Goal: Task Accomplishment & Management: Complete application form

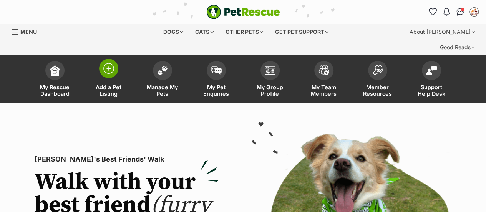
click at [114, 63] on img at bounding box center [108, 68] width 11 height 11
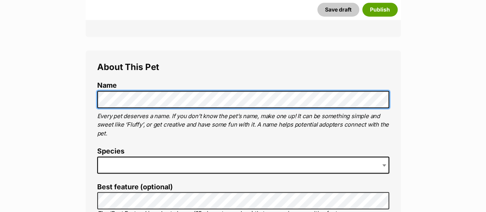
scroll to position [256, 0]
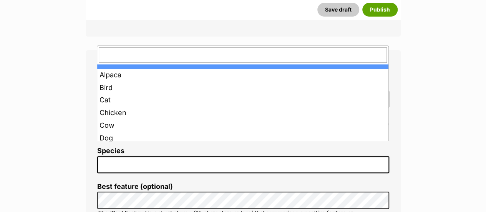
click at [115, 156] on span at bounding box center [243, 164] width 292 height 17
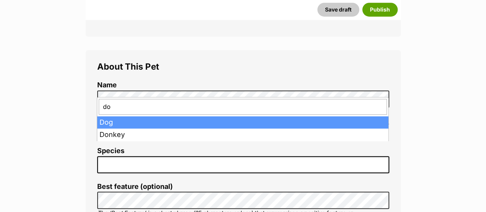
type input "dog"
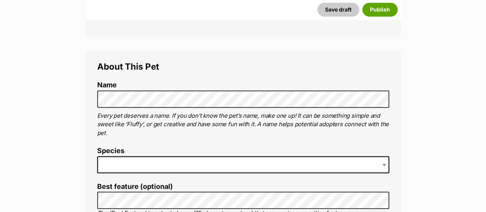
click at [113, 156] on span at bounding box center [243, 164] width 292 height 17
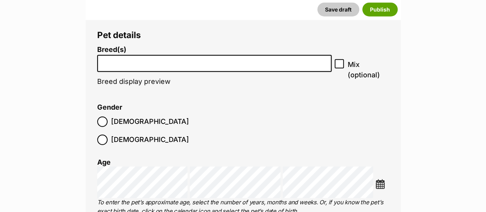
scroll to position [987, 0]
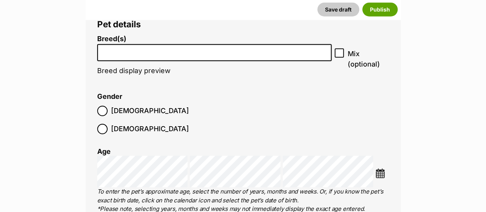
click at [119, 45] on li at bounding box center [214, 53] width 229 height 16
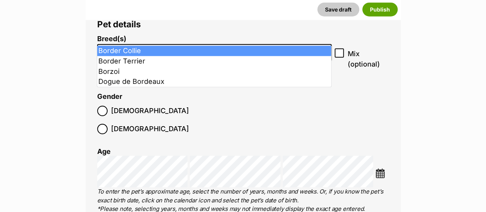
type input "bor"
select select "37"
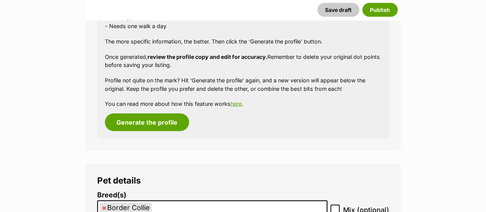
scroll to position [935, 0]
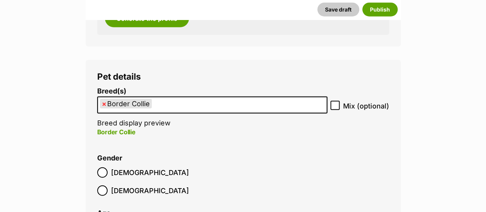
click at [104, 99] on span "×" at bounding box center [104, 104] width 5 height 10
select select
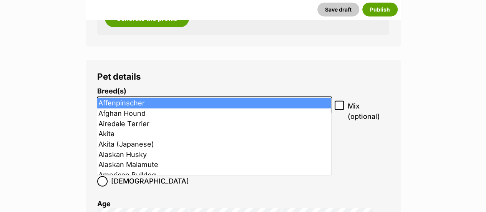
click at [109, 99] on input "search" at bounding box center [214, 103] width 229 height 8
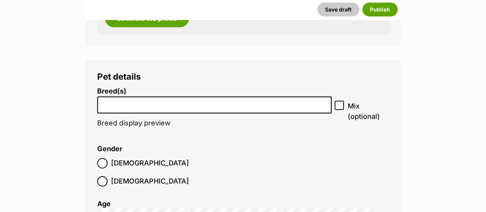
click at [109, 99] on input "search" at bounding box center [214, 103] width 229 height 8
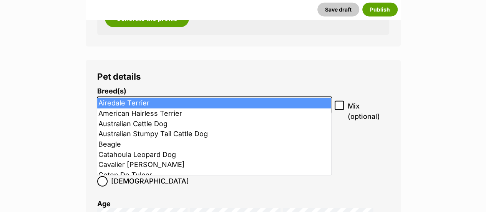
type input "l"
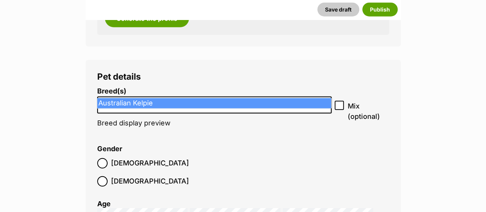
type input "kelp"
select select "723"
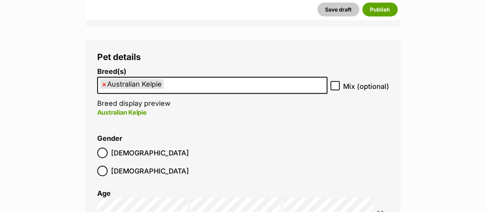
scroll to position [960, 0]
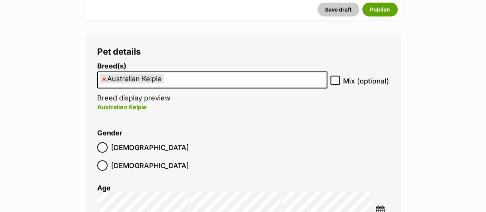
click at [337, 78] on icon at bounding box center [334, 80] width 5 height 5
click at [337, 76] on input "Mix (optional)" at bounding box center [335, 80] width 9 height 9
checkbox input "true"
click at [246, 72] on ul "× Australian Kelpie" at bounding box center [212, 80] width 229 height 16
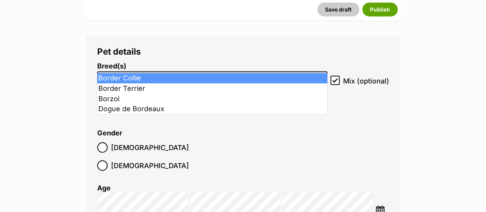
type input "bor"
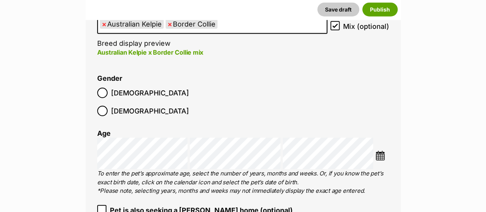
scroll to position [1015, 0]
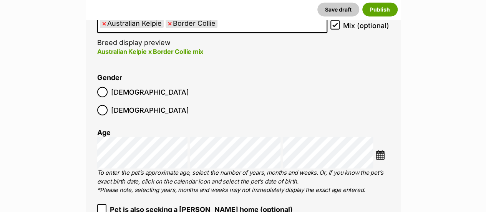
click at [123, 87] on span "Male" at bounding box center [150, 92] width 78 height 10
click at [376, 150] on img at bounding box center [381, 155] width 10 height 10
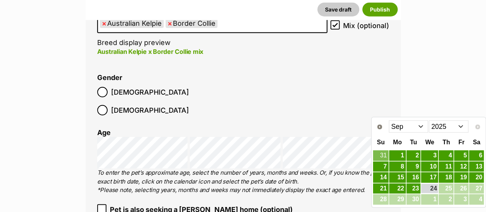
click at [441, 129] on select "2015 2016 2017 2018 2019 2020 2021 2022 2023 2024 2025" at bounding box center [449, 126] width 40 height 12
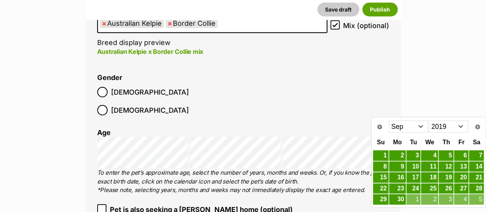
click at [413, 129] on select "Jan Feb Mar Apr May Jun Jul Aug Sep Oct Nov Dec" at bounding box center [409, 126] width 40 height 12
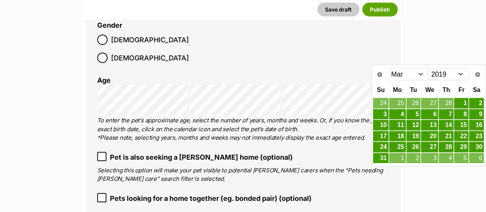
scroll to position [1068, 0]
click at [464, 100] on link "1" at bounding box center [461, 103] width 14 height 10
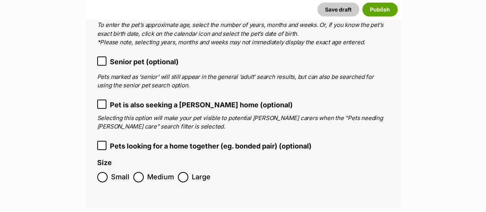
scroll to position [1163, 0]
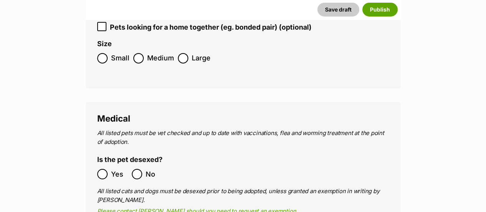
click at [110, 169] on label "Yes" at bounding box center [112, 174] width 31 height 10
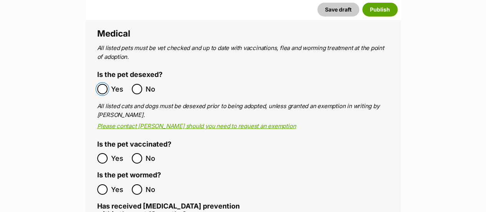
scroll to position [1369, 0]
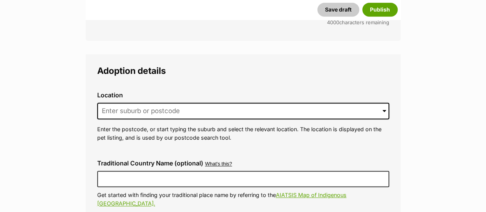
scroll to position [1832, 0]
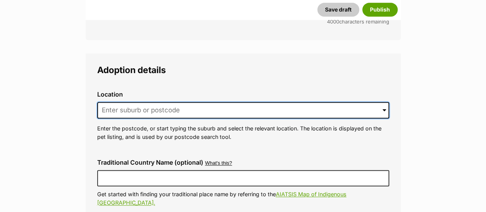
click at [115, 102] on input at bounding box center [243, 110] width 292 height 17
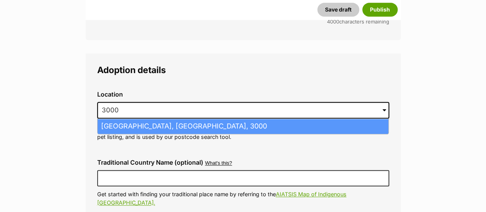
click at [121, 119] on li "Melbourne, Victoria, 3000" at bounding box center [243, 126] width 291 height 15
type input "Melbourne, Victoria, 3000"
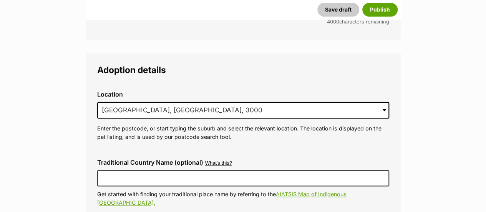
scroll to position [1957, 0]
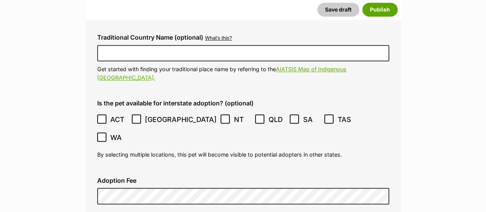
click at [110, 110] on ol "ACT NSW NT QLD SA TAS VIC WA" at bounding box center [243, 128] width 292 height 36
click at [108, 114] on label "ACT" at bounding box center [112, 119] width 31 height 10
click at [136, 116] on icon at bounding box center [136, 118] width 5 height 5
click at [223, 116] on icon at bounding box center [225, 118] width 5 height 5
click at [255, 114] on label "QLD" at bounding box center [270, 119] width 31 height 10
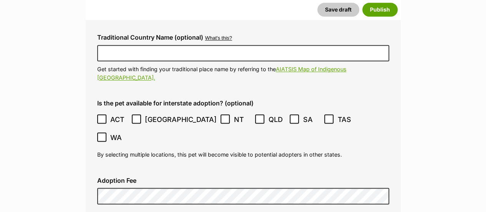
click at [290, 114] on label "SA" at bounding box center [305, 119] width 31 height 10
click at [327, 117] on icon at bounding box center [329, 118] width 5 height 3
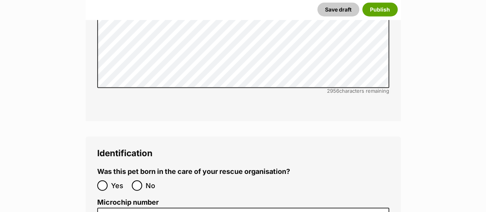
click at [144, 180] on label "No" at bounding box center [147, 185] width 31 height 10
click at [142, 180] on input "No" at bounding box center [137, 185] width 10 height 10
radio input "true"
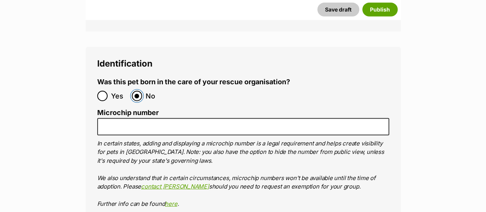
scroll to position [2559, 0]
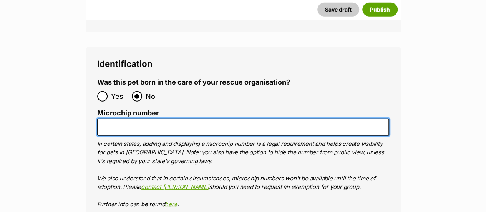
click at [182, 118] on input "Microchip number" at bounding box center [243, 126] width 292 height 17
paste input "991001002704483"
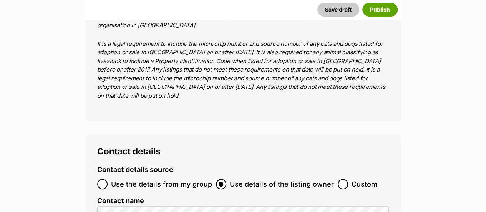
scroll to position [3099, 0]
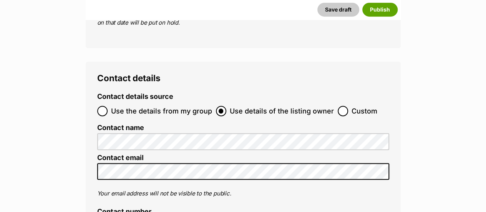
type input "991001002704483"
click at [352, 106] on span "Custom" at bounding box center [365, 111] width 26 height 10
click at [348, 106] on input "Custom" at bounding box center [343, 111] width 10 height 10
radio input "true"
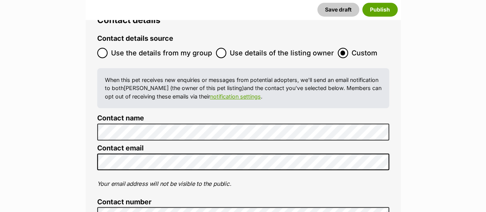
scroll to position [3228, 0]
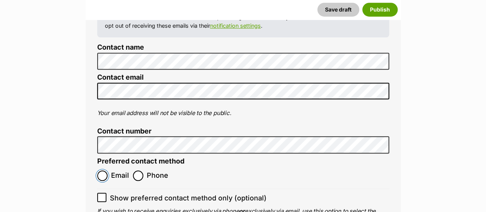
click at [104, 170] on input "Email" at bounding box center [102, 175] width 10 height 10
radio input "true"
click at [103, 194] on icon at bounding box center [101, 196] width 5 height 5
click at [103, 193] on input "Show preferred contact method only (optional)" at bounding box center [101, 197] width 9 height 9
checkbox input "true"
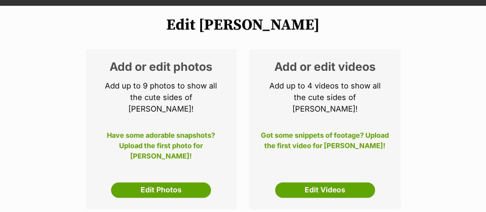
scroll to position [98, 0]
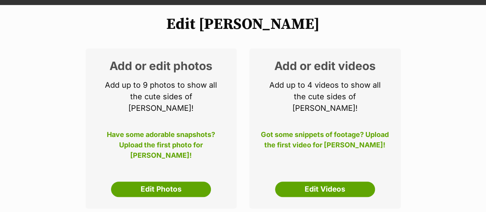
click at [164, 152] on div "Add or edit photos Add up to 9 photos to show all the cute sides of Gus! Have s…" at bounding box center [161, 128] width 151 height 160
click at [153, 181] on link "Edit Photos" at bounding box center [161, 188] width 100 height 15
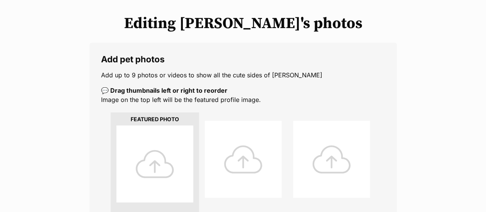
click at [153, 158] on div at bounding box center [154, 163] width 77 height 77
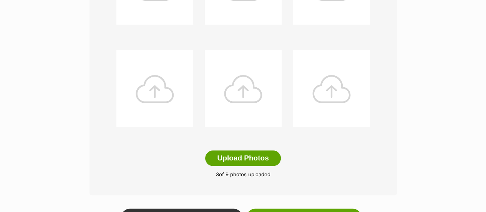
scroll to position [384, 0]
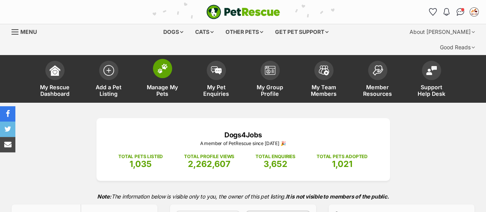
click at [164, 63] on img at bounding box center [162, 68] width 11 height 10
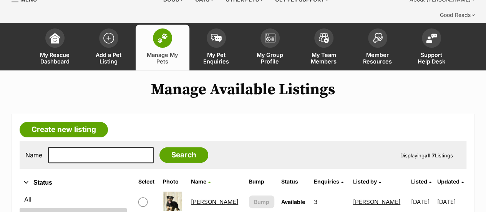
scroll to position [31, 0]
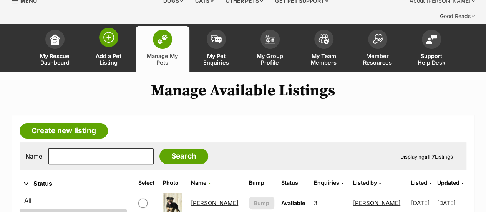
click at [115, 53] on span "Add a Pet Listing" at bounding box center [108, 59] width 35 height 13
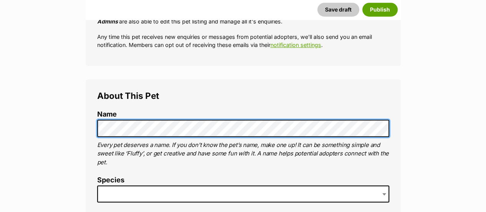
scroll to position [277, 0]
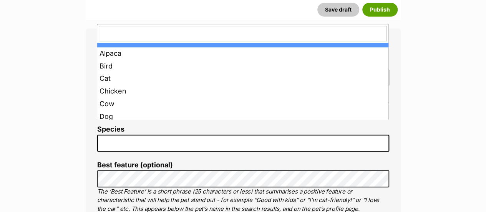
click at [125, 135] on span at bounding box center [243, 143] width 292 height 17
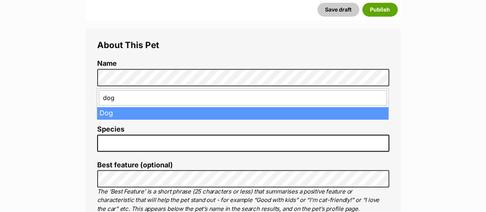
type input "dog"
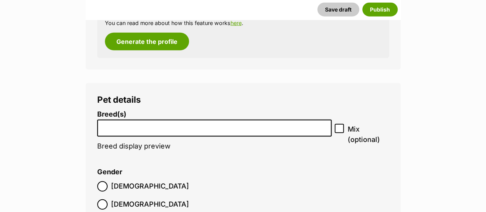
scroll to position [929, 0]
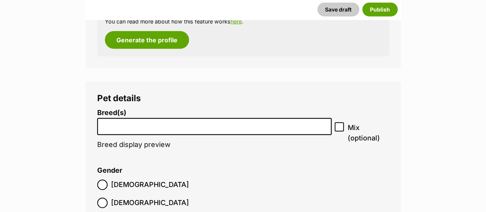
click at [148, 121] on input "search" at bounding box center [214, 125] width 229 height 8
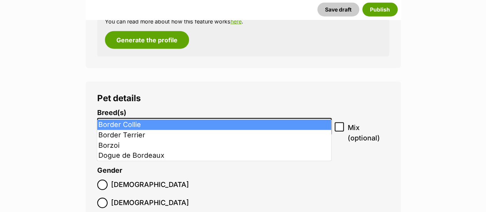
type input "bor"
select select "37"
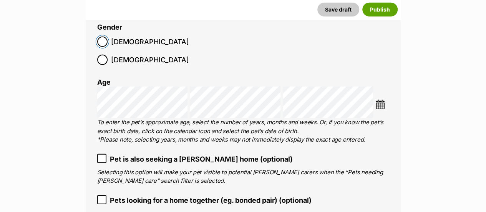
scroll to position [1083, 0]
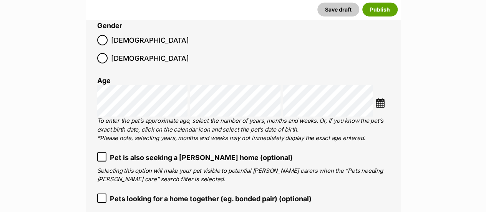
click at [381, 98] on img at bounding box center [381, 103] width 10 height 10
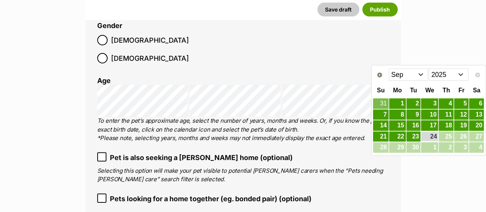
click at [418, 71] on select "Jan Feb Mar Apr May Jun Jul Aug Sep" at bounding box center [409, 74] width 40 height 12
click at [453, 74] on select "2015 2016 2017 2018 2019 2020 2021 2022 2023 2024 2025" at bounding box center [449, 74] width 40 height 12
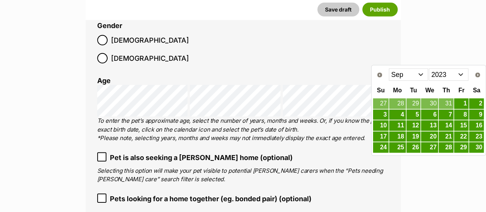
click at [412, 76] on select "Jan Feb Mar Apr May Jun Jul Aug Sep Oct Nov Dec" at bounding box center [409, 74] width 40 height 12
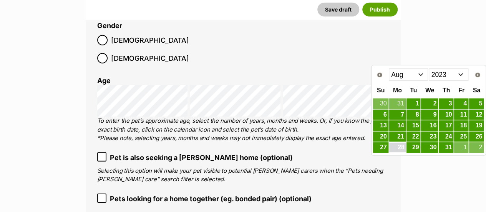
click at [402, 146] on link "28" at bounding box center [397, 148] width 17 height 10
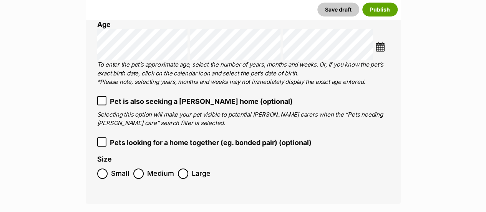
scroll to position [1139, 0]
click at [147, 168] on span "Medium" at bounding box center [160, 173] width 27 height 10
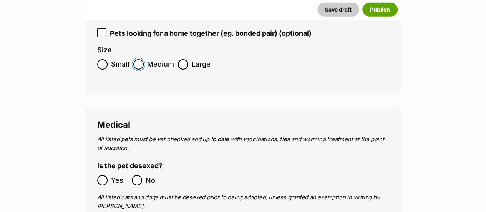
scroll to position [1274, 0]
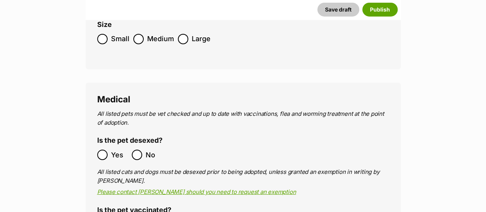
click at [108, 150] on label "Yes" at bounding box center [112, 155] width 31 height 10
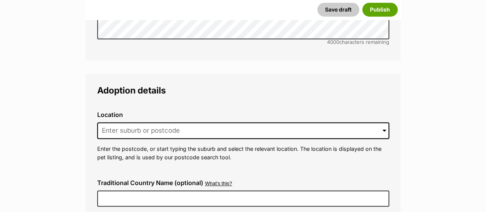
scroll to position [1786, 0]
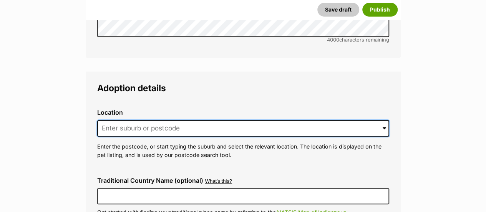
click at [125, 120] on input at bounding box center [243, 128] width 292 height 17
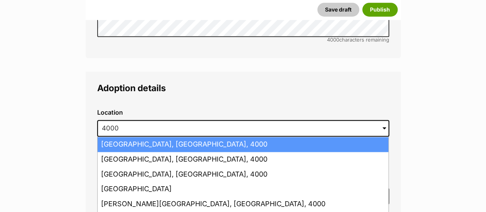
click at [124, 137] on li "Brisbane, Queensland, 4000" at bounding box center [243, 144] width 291 height 15
type input "Brisbane, Queensland, 4000"
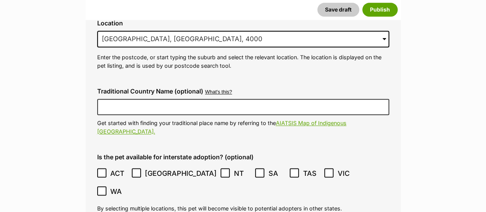
scroll to position [1876, 0]
click at [108, 168] on label "ACT" at bounding box center [112, 173] width 31 height 10
click at [154, 168] on span "[GEOGRAPHIC_DATA]" at bounding box center [181, 173] width 72 height 10
click at [221, 168] on label "NT" at bounding box center [236, 173] width 31 height 10
click at [257, 170] on icon at bounding box center [259, 172] width 5 height 5
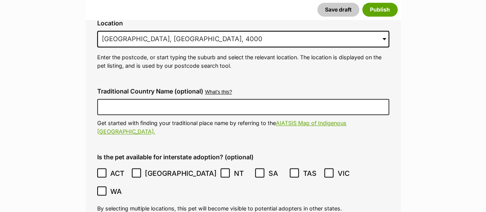
click at [269, 168] on span "SA" at bounding box center [277, 173] width 17 height 10
click at [290, 168] on label "TAS" at bounding box center [305, 173] width 31 height 10
click at [255, 168] on label "SA" at bounding box center [270, 173] width 31 height 10
click at [326, 170] on icon at bounding box center [328, 172] width 5 height 5
click at [105, 188] on icon at bounding box center [101, 190] width 5 height 5
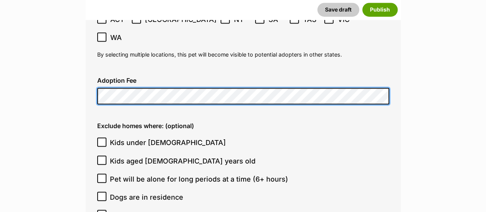
scroll to position [2029, 0]
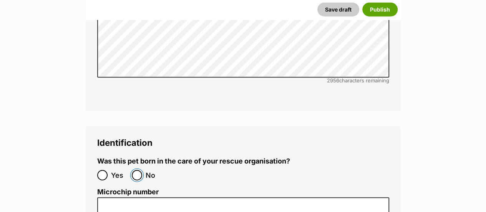
click at [133, 170] on input "No" at bounding box center [137, 175] width 10 height 10
radio input "true"
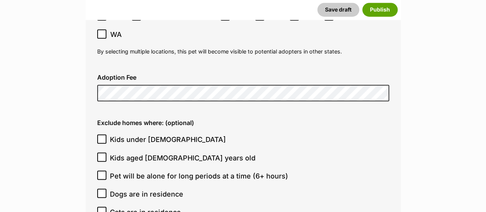
scroll to position [2032, 0]
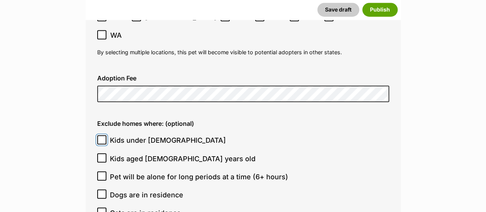
click at [106, 135] on input "Kids under 5 years old" at bounding box center [101, 139] width 9 height 9
checkbox input "true"
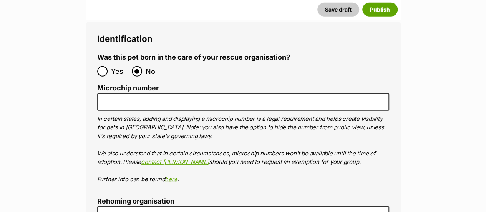
scroll to position [2557, 0]
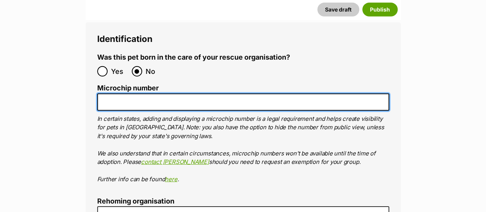
click at [161, 93] on input "Microchip number" at bounding box center [243, 101] width 292 height 17
paste input "991003002220232"
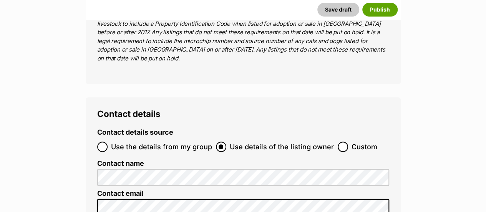
scroll to position [3041, 0]
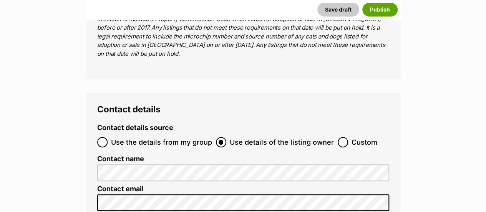
type input "991003002220232"
click at [352, 137] on span "Custom" at bounding box center [365, 142] width 26 height 10
click at [347, 137] on input "Custom" at bounding box center [343, 142] width 10 height 10
radio input "true"
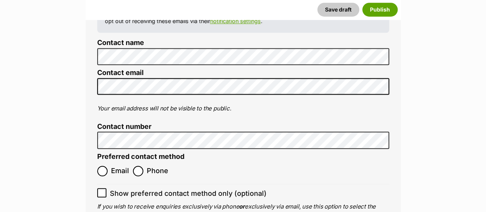
scroll to position [3206, 0]
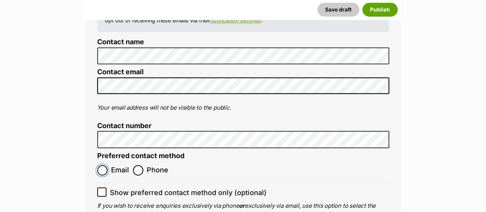
click at [104, 165] on input "Email" at bounding box center [102, 170] width 10 height 10
radio input "true"
click at [101, 187] on input "Show preferred contact method only (optional)" at bounding box center [101, 191] width 9 height 9
checkbox input "true"
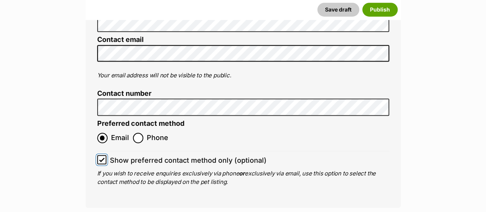
scroll to position [3239, 0]
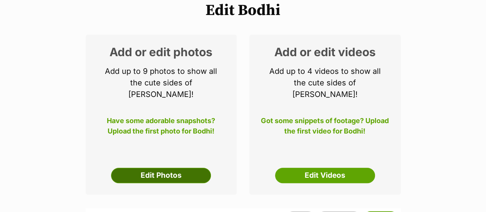
click at [143, 168] on link "Edit Photos" at bounding box center [161, 175] width 100 height 15
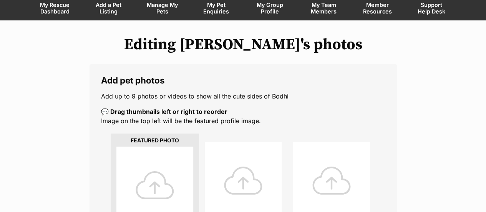
click at [143, 146] on div at bounding box center [154, 184] width 77 height 77
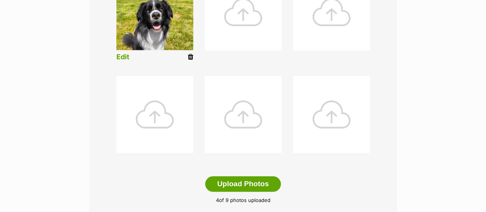
scroll to position [436, 0]
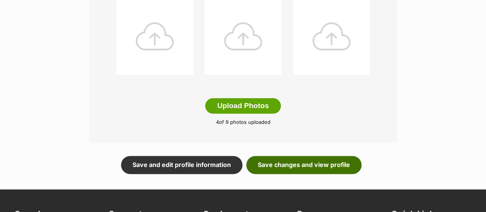
click at [271, 156] on link "Save changes and view profile" at bounding box center [303, 165] width 115 height 18
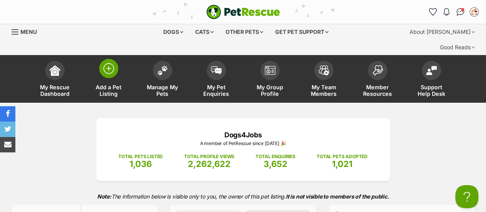
click at [111, 63] on img at bounding box center [108, 68] width 11 height 11
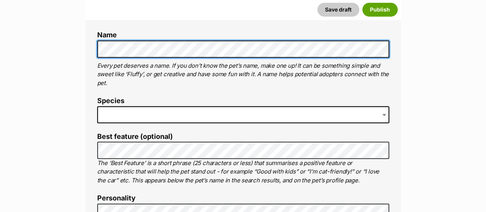
scroll to position [307, 0]
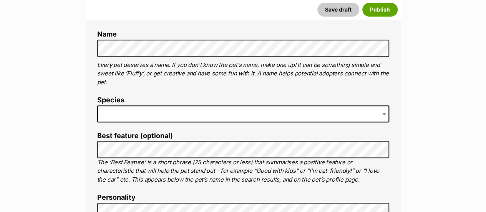
click at [110, 105] on span at bounding box center [243, 113] width 292 height 17
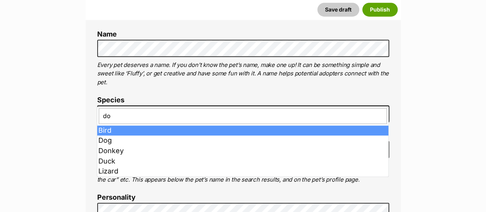
type input "dog"
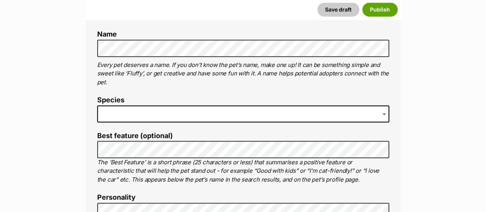
click at [119, 105] on span at bounding box center [243, 113] width 292 height 17
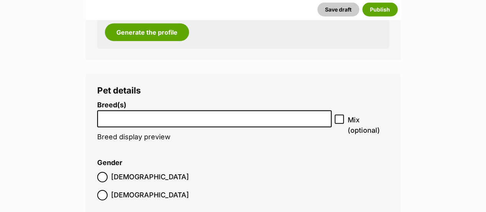
scroll to position [970, 0]
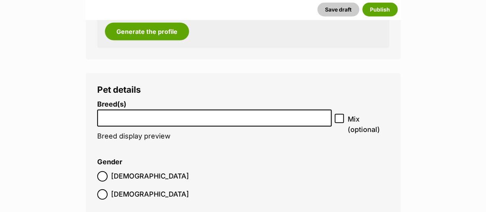
click at [128, 112] on input "search" at bounding box center [214, 116] width 229 height 8
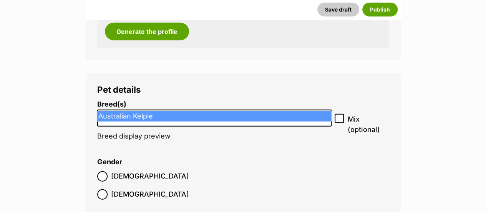
type input "kelp"
select select "723"
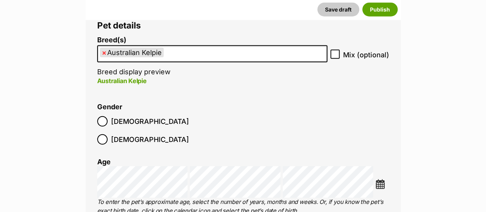
scroll to position [1035, 0]
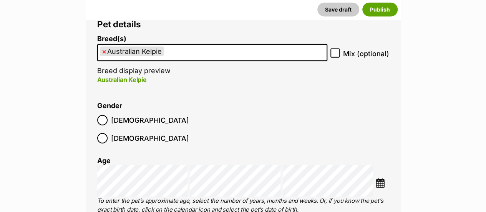
click at [115, 111] on ol "[DEMOGRAPHIC_DATA] [DEMOGRAPHIC_DATA]" at bounding box center [170, 129] width 146 height 36
click at [110, 115] on label "[DEMOGRAPHIC_DATA]" at bounding box center [143, 120] width 92 height 10
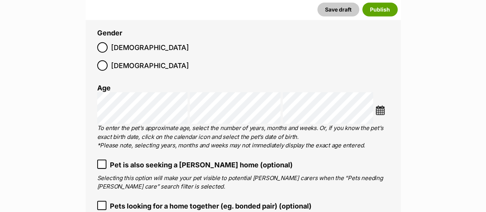
click at [381, 105] on img at bounding box center [381, 110] width 10 height 10
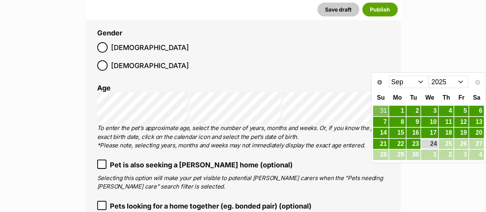
click at [434, 85] on select "2015 2016 2017 2018 2019 2020 2021 2022 2023 2024 2025" at bounding box center [449, 82] width 40 height 12
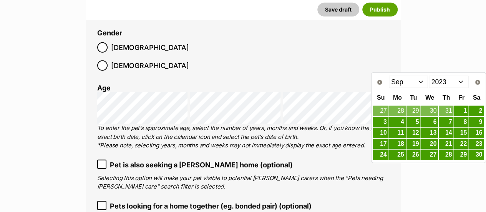
click at [413, 81] on select "Jan Feb Mar Apr May Jun Jul Aug Sep Oct Nov Dec" at bounding box center [409, 82] width 40 height 12
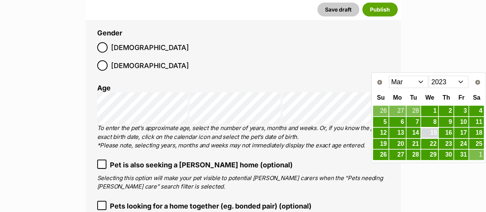
click at [431, 130] on link "15" at bounding box center [429, 133] width 17 height 10
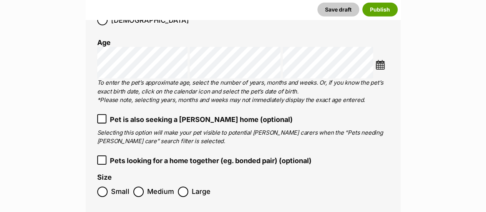
click at [144, 186] on label "Medium" at bounding box center [153, 191] width 41 height 10
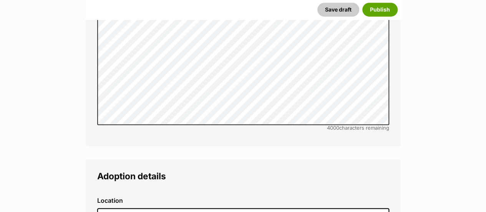
scroll to position [1802, 0]
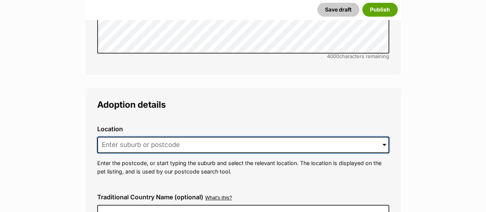
click at [122, 136] on input at bounding box center [243, 144] width 292 height 17
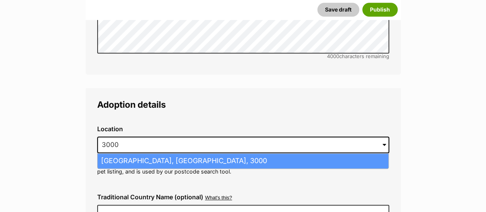
click at [116, 153] on li "Melbourne, Victoria, 3000" at bounding box center [243, 160] width 291 height 15
type input "Melbourne, Victoria, 3000"
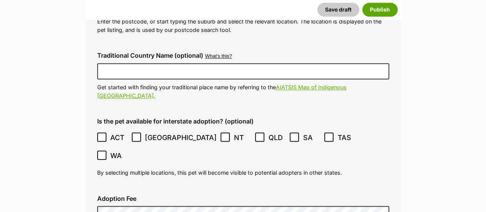
scroll to position [1944, 0]
click at [108, 128] on ol "ACT NSW NT QLD SA TAS VIC WA" at bounding box center [243, 146] width 292 height 36
click at [109, 128] on ol "ACT NSW NT QLD SA TAS VIC WA" at bounding box center [243, 146] width 292 height 36
click at [111, 132] on span "ACT" at bounding box center [118, 137] width 17 height 10
click at [136, 134] on icon at bounding box center [136, 136] width 5 height 5
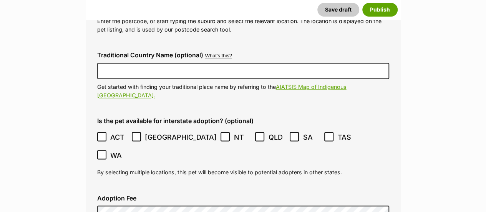
click at [269, 132] on span "QLD" at bounding box center [277, 137] width 17 height 10
click at [303, 132] on span "SA" at bounding box center [311, 137] width 17 height 10
click at [324, 132] on label "TAS" at bounding box center [339, 137] width 31 height 10
click at [105, 152] on icon at bounding box center [101, 154] width 5 height 5
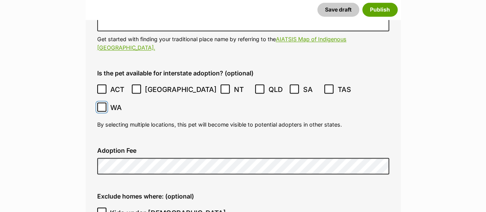
scroll to position [1992, 0]
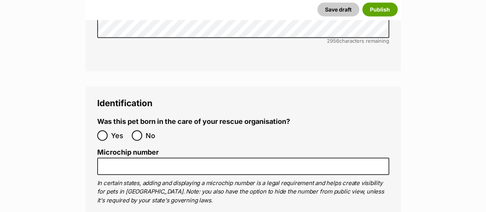
click at [145, 130] on label "No" at bounding box center [147, 135] width 31 height 10
click at [142, 130] on input "No" at bounding box center [137, 135] width 10 height 10
radio input "true"
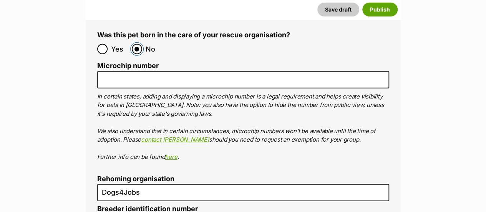
scroll to position [2612, 0]
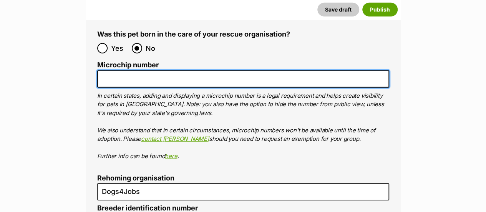
click at [161, 70] on input "Microchip number" at bounding box center [243, 78] width 292 height 17
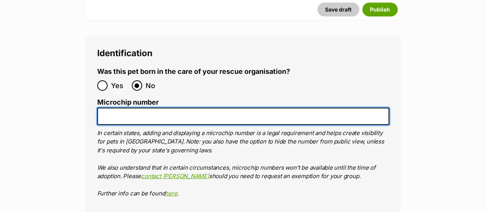
paste input "991001006314027"
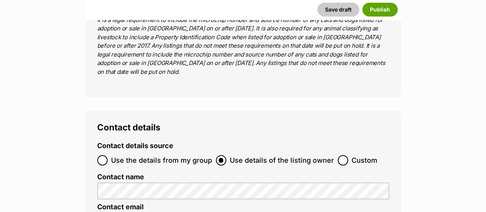
type input "991001006314027"
click at [346, 155] on label "Custom" at bounding box center [358, 160] width 40 height 10
click at [346, 155] on input "Custom" at bounding box center [343, 160] width 10 height 10
radio input "true"
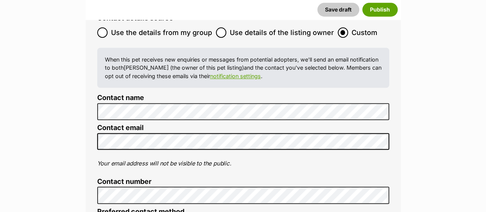
scroll to position [3185, 0]
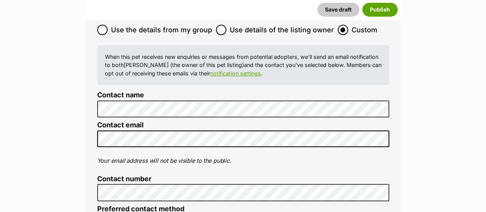
radio input "true"
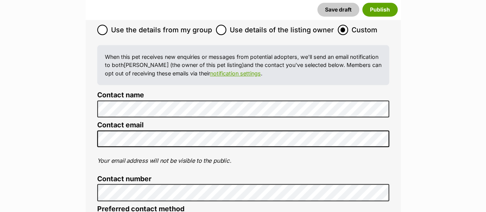
checkbox input "true"
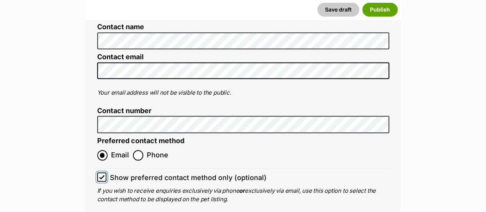
scroll to position [3253, 0]
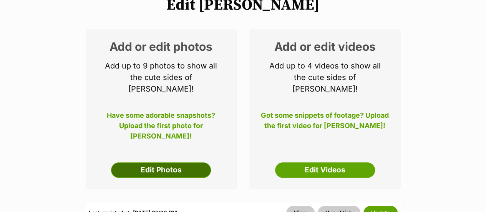
click at [184, 162] on link "Edit Photos" at bounding box center [161, 169] width 100 height 15
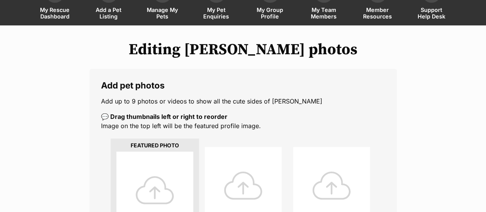
scroll to position [77, 0]
click at [184, 151] on div at bounding box center [154, 189] width 77 height 77
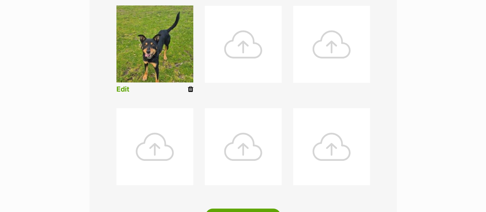
scroll to position [440, 0]
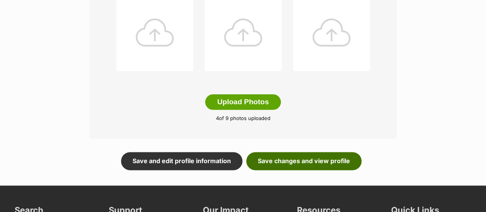
click at [304, 152] on link "Save changes and view profile" at bounding box center [303, 161] width 115 height 18
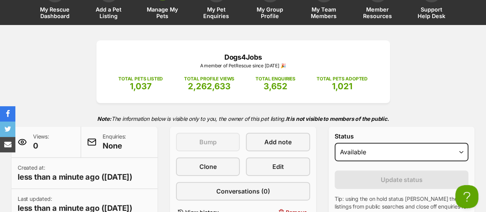
scroll to position [27, 0]
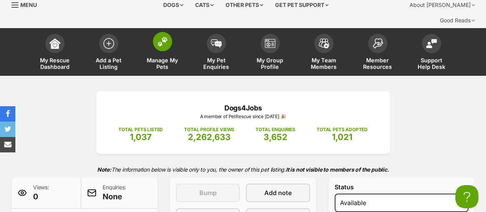
click at [160, 33] on span at bounding box center [162, 41] width 19 height 19
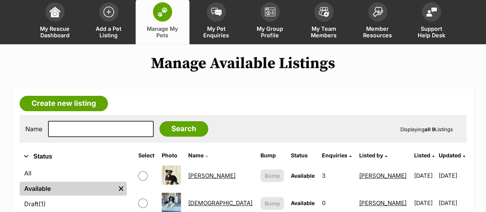
scroll to position [60, 0]
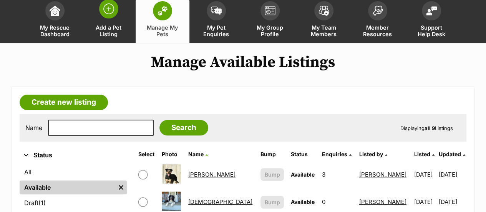
click at [105, 24] on span "Add a Pet Listing" at bounding box center [108, 30] width 35 height 13
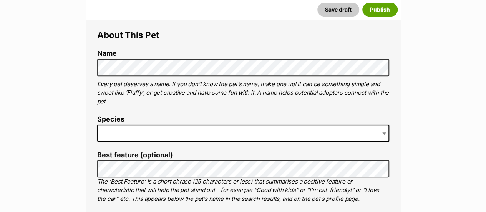
scroll to position [288, 0]
click at [133, 124] on span at bounding box center [243, 132] width 292 height 17
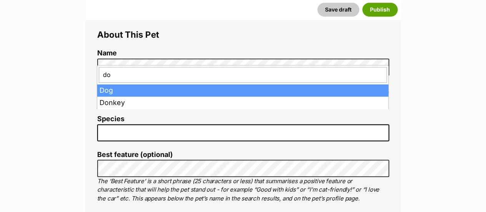
type input "do"
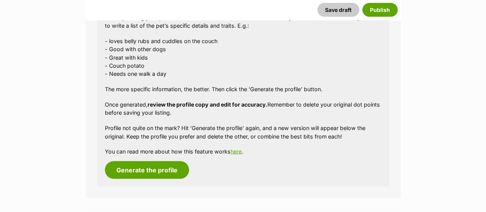
scroll to position [935, 0]
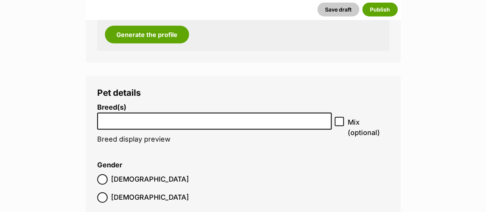
click at [176, 113] on li at bounding box center [214, 121] width 229 height 16
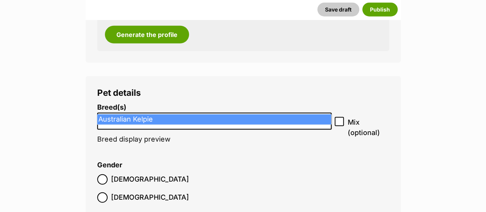
type input "kelp"
select select "723"
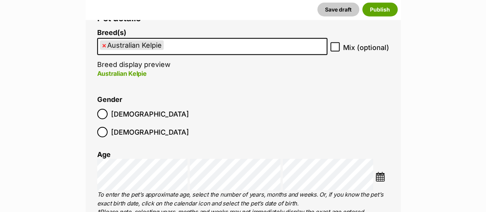
click at [108, 109] on label "[DEMOGRAPHIC_DATA]" at bounding box center [143, 114] width 92 height 10
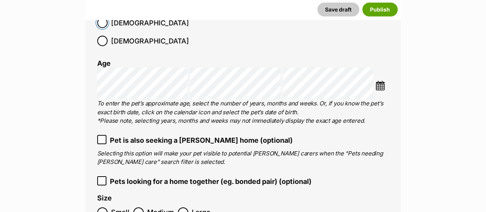
scroll to position [1102, 0]
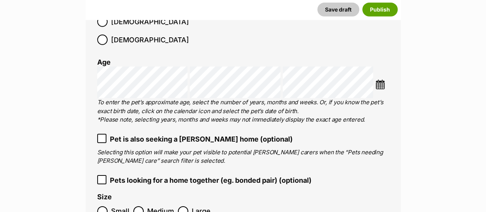
click at [377, 80] on img at bounding box center [381, 85] width 10 height 10
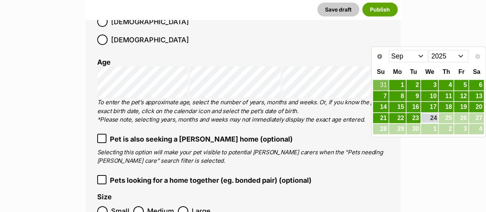
click at [462, 56] on select "2015 2016 2017 2018 2019 2020 2021 2022 2023 2024 2025" at bounding box center [449, 56] width 40 height 12
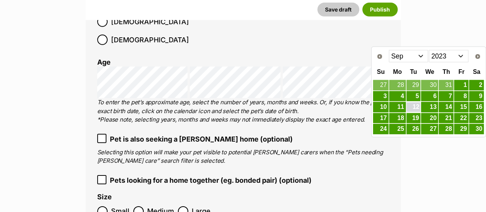
click at [415, 108] on link "12" at bounding box center [414, 107] width 14 height 10
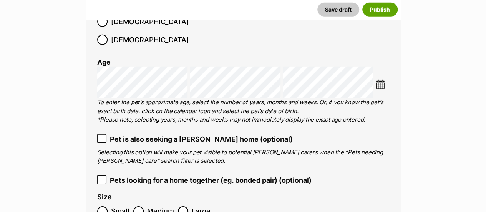
scroll to position [1146, 0]
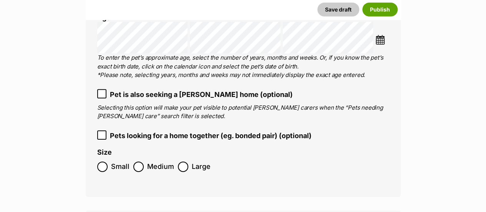
click at [156, 161] on span "Medium" at bounding box center [160, 166] width 27 height 10
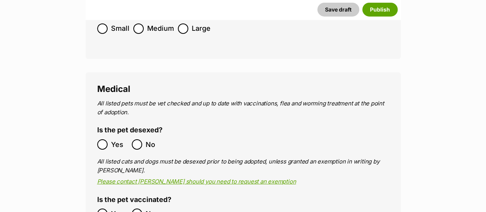
click at [111, 139] on span "Yes" at bounding box center [119, 144] width 17 height 10
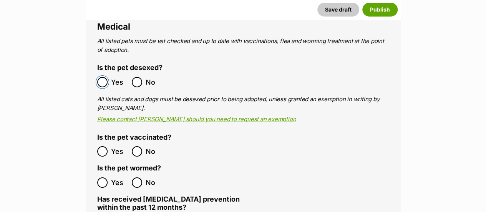
scroll to position [1348, 0]
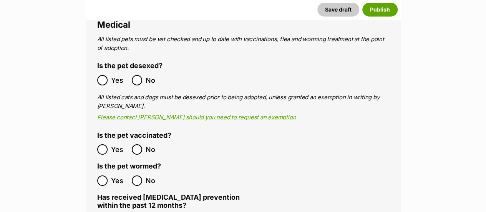
click at [106, 171] on ol "Yes No" at bounding box center [170, 180] width 146 height 18
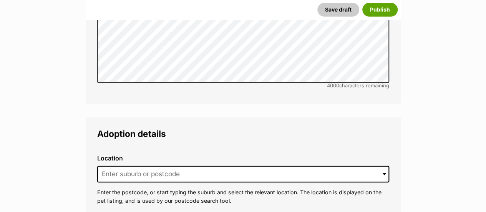
scroll to position [1818, 0]
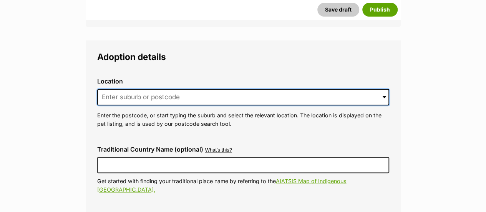
click at [140, 89] on input at bounding box center [243, 97] width 292 height 17
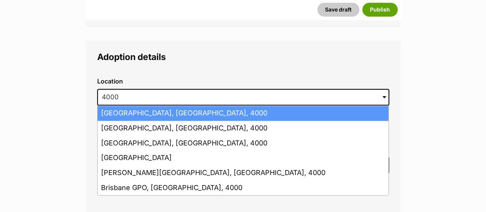
click at [138, 106] on li "[GEOGRAPHIC_DATA], [GEOGRAPHIC_DATA], 4000" at bounding box center [243, 113] width 291 height 15
type input "[GEOGRAPHIC_DATA], [GEOGRAPHIC_DATA], 4000"
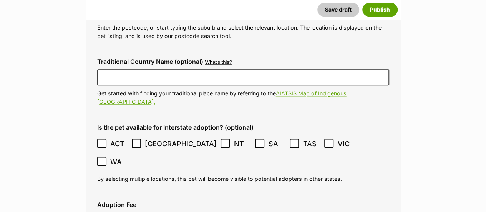
scroll to position [1906, 0]
click at [109, 138] on label "ACT" at bounding box center [112, 143] width 31 height 10
click at [141, 138] on label "[GEOGRAPHIC_DATA]" at bounding box center [174, 143] width 85 height 10
click at [234, 138] on span "NT" at bounding box center [242, 143] width 17 height 10
click at [255, 138] on label "SA" at bounding box center [270, 143] width 31 height 10
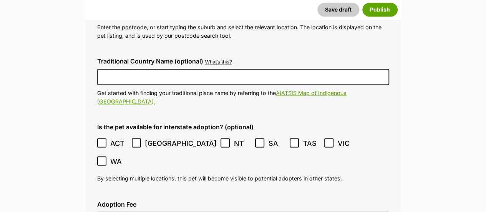
click at [290, 138] on label "TAS" at bounding box center [305, 143] width 31 height 10
click at [338, 138] on span "VIC" at bounding box center [346, 143] width 17 height 10
click at [301, 134] on ol "ACT [GEOGRAPHIC_DATA] NT [GEOGRAPHIC_DATA] SA TAS [GEOGRAPHIC_DATA] [GEOGRAPHIC…" at bounding box center [243, 152] width 292 height 36
click at [104, 159] on icon at bounding box center [102, 160] width 5 height 3
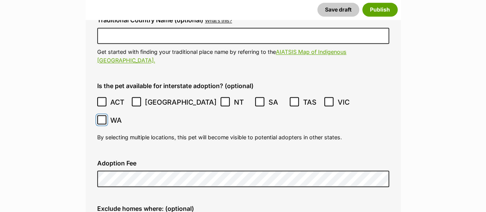
scroll to position [1949, 0]
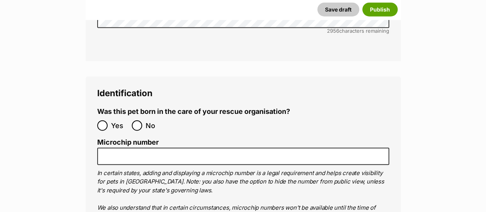
scroll to position [2503, 0]
click at [146, 120] on span "No" at bounding box center [154, 125] width 17 height 10
click at [142, 120] on input "No" at bounding box center [137, 125] width 10 height 10
radio input "true"
click at [160, 138] on ol "Microchip number In certain states, adding and displaying a microchip number is…" at bounding box center [243, 187] width 292 height 99
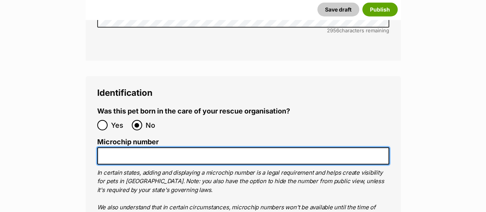
click at [146, 147] on input "Microchip number" at bounding box center [243, 155] width 292 height 17
paste input "956000018323587"
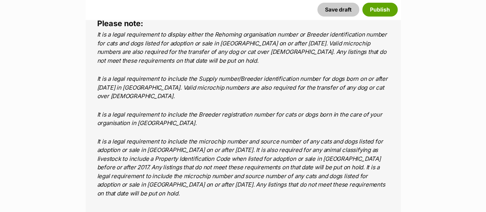
scroll to position [3042, 0]
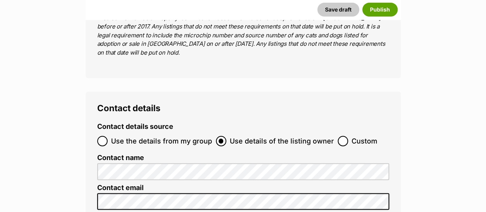
type input "956000018323587"
click at [337, 132] on ol "Use the details from my group Use details of the listing owner Custom" at bounding box center [243, 141] width 292 height 18
click at [338, 136] on input "Custom" at bounding box center [343, 141] width 10 height 10
radio input "true"
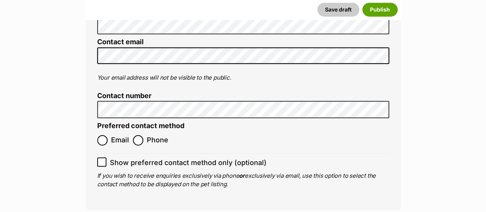
scroll to position [3237, 0]
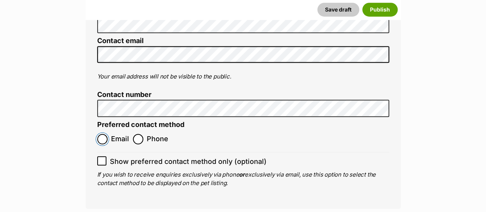
click at [100, 134] on input "Email" at bounding box center [102, 139] width 10 height 10
radio input "true"
click at [104, 156] on input "Show preferred contact method only (optional)" at bounding box center [101, 160] width 9 height 9
checkbox input "true"
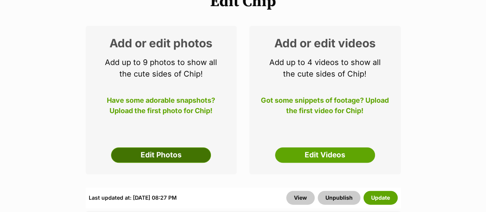
scroll to position [120, 0]
click at [159, 147] on link "Edit Photos" at bounding box center [161, 154] width 100 height 15
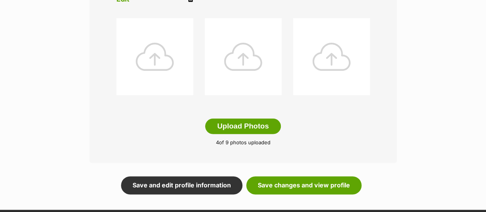
scroll to position [416, 0]
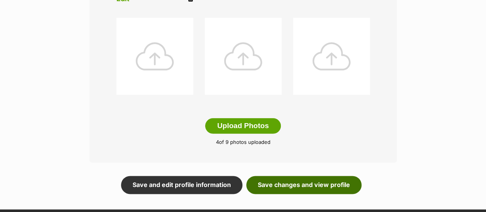
click at [319, 176] on link "Save changes and view profile" at bounding box center [303, 185] width 115 height 18
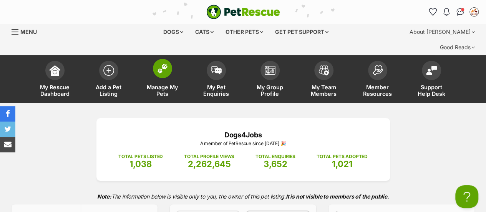
click at [163, 63] on img at bounding box center [162, 68] width 11 height 10
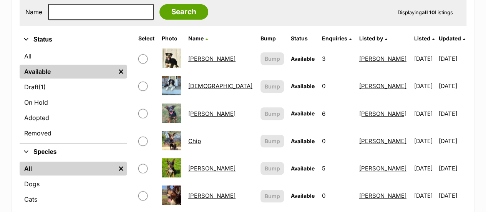
scroll to position [175, 0]
